Goal: Task Accomplishment & Management: Use online tool/utility

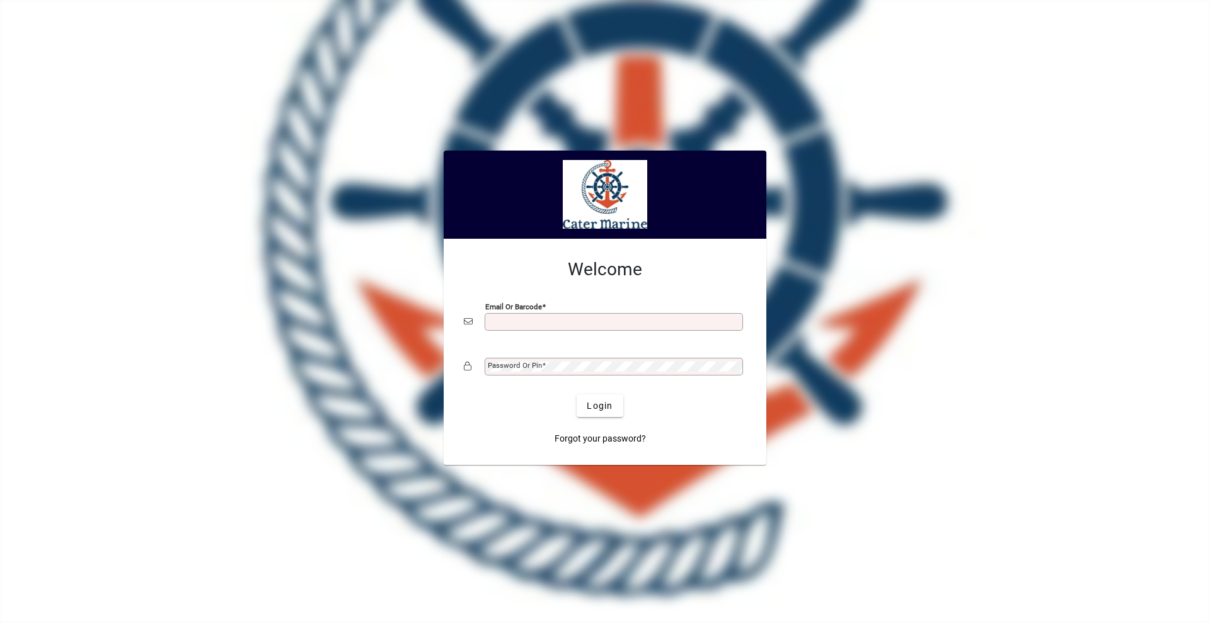
click at [570, 320] on input "Email or Barcode" at bounding box center [615, 322] width 255 height 10
type input "**********"
click at [577, 394] on button "Login" at bounding box center [600, 405] width 46 height 23
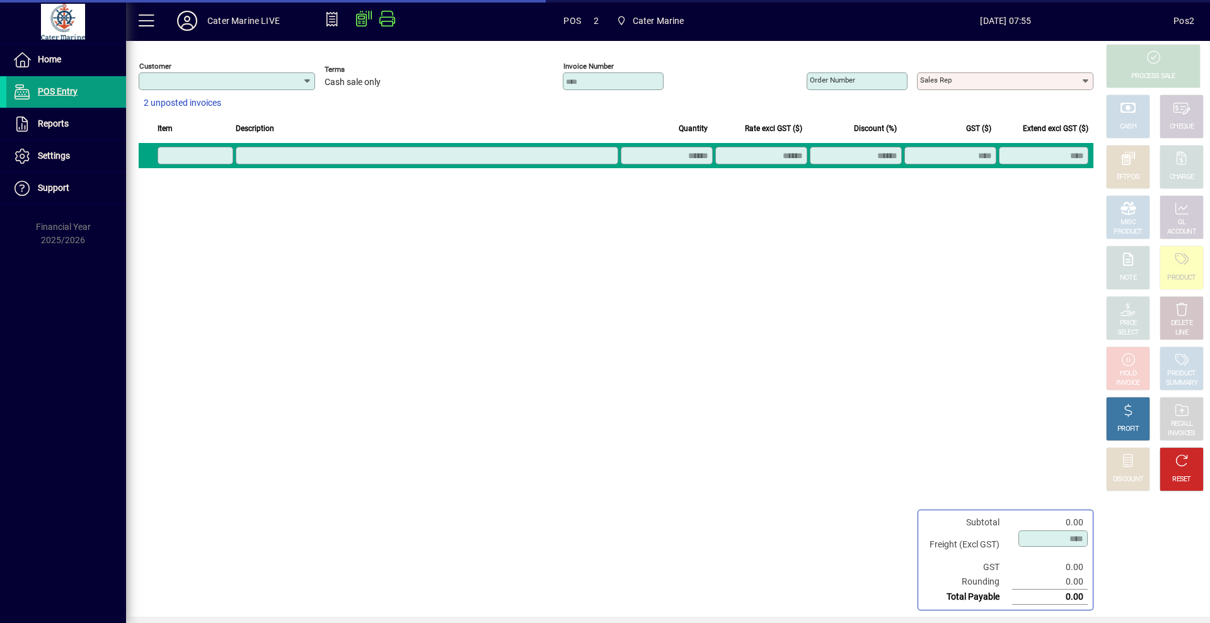
type input "**********"
